Goal: Find contact information: Find contact information

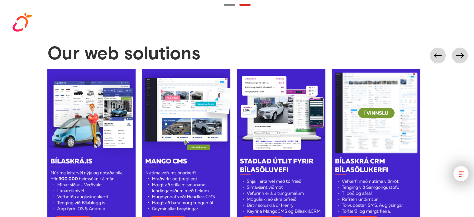
scroll to position [811, 0]
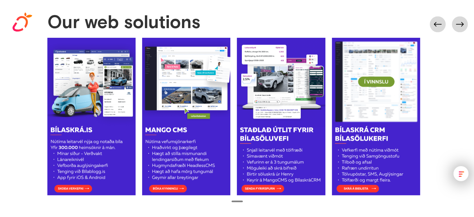
click at [458, 24] on div "Showreel Project The living room Contact Icelandic English" at bounding box center [237, 17] width 474 height 34
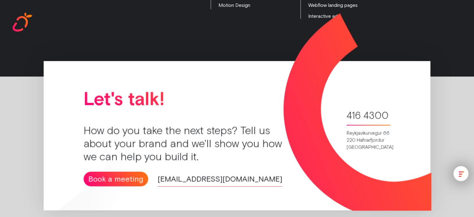
scroll to position [1211, 0]
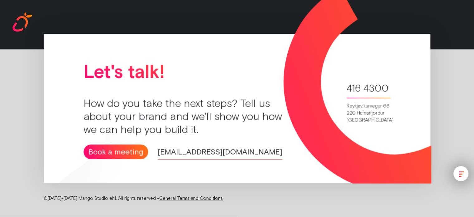
click at [460, 173] on div "menu" at bounding box center [461, 173] width 4 height 1
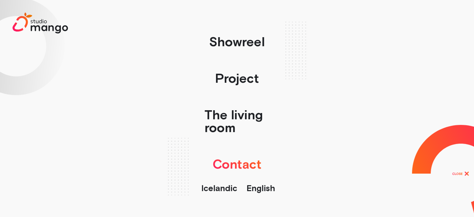
click at [239, 158] on font "Contact" at bounding box center [237, 164] width 49 height 15
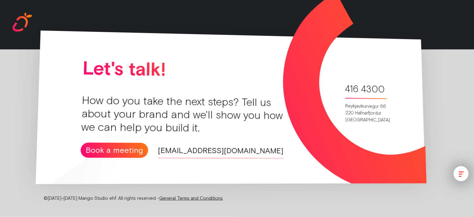
click at [109, 149] on font "Book a meeting" at bounding box center [115, 150] width 58 height 9
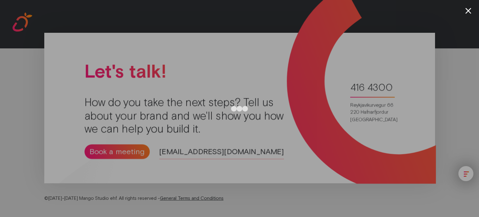
click at [471, 10] on div at bounding box center [239, 108] width 479 height 217
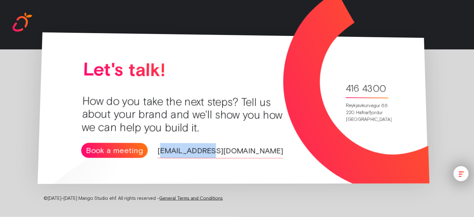
drag, startPoint x: 209, startPoint y: 151, endPoint x: 157, endPoint y: 150, distance: 51.8
click at [157, 150] on div "Book a meeting [EMAIL_ADDRESS][DOMAIN_NAME]" at bounding box center [193, 151] width 224 height 16
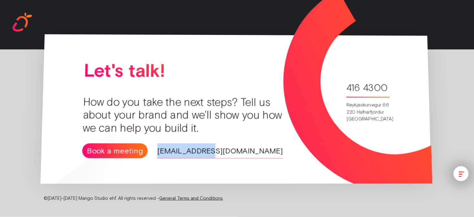
drag, startPoint x: 151, startPoint y: 151, endPoint x: 214, endPoint y: 147, distance: 62.7
click at [214, 147] on div "Book a meeting [EMAIL_ADDRESS][DOMAIN_NAME]" at bounding box center [193, 150] width 223 height 15
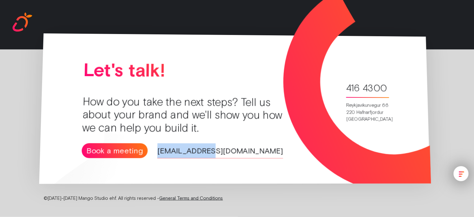
copy font "[EMAIL_ADDRESS][DOMAIN_NAME]"
